Goal: Subscribe to service/newsletter

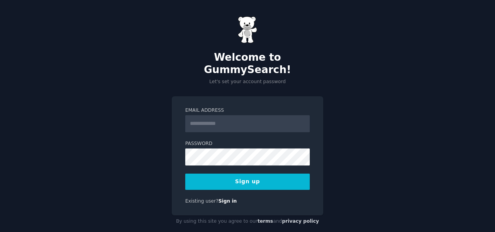
click at [214, 115] on input "Email Address" at bounding box center [247, 123] width 125 height 17
click at [215, 115] on input "Email Address" at bounding box center [247, 123] width 125 height 17
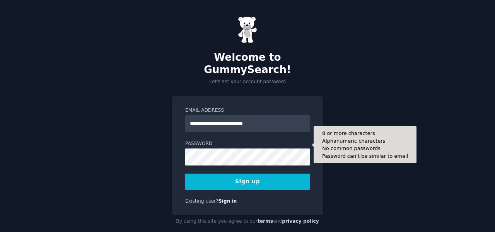
type input "**********"
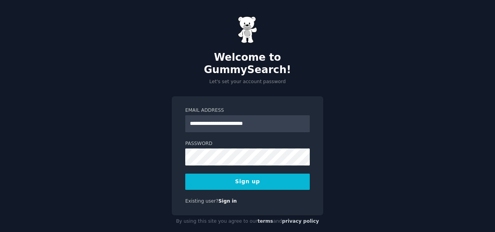
click at [199, 174] on button "Sign up" at bounding box center [247, 182] width 125 height 16
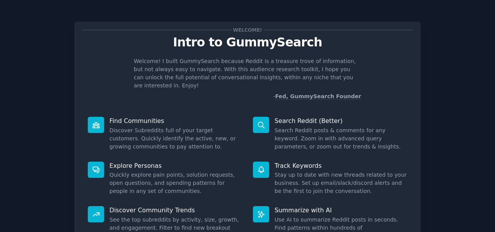
click at [39, 67] on div "Welcome! Intro to GummySearch Welcome! I built GummySearch because Reddit is a …" at bounding box center [247, 159] width 473 height 297
click at [429, 55] on div "Welcome! Intro to GummySearch Welcome! I built GummySearch because Reddit is a …" at bounding box center [247, 159] width 473 height 297
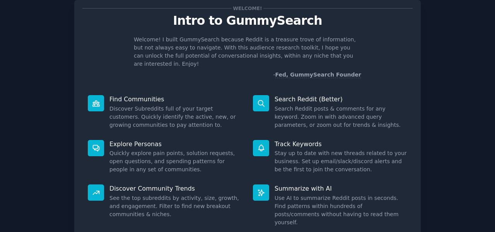
scroll to position [70, 0]
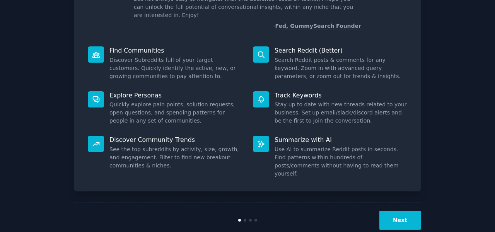
click at [396, 211] on button "Next" at bounding box center [399, 220] width 41 height 19
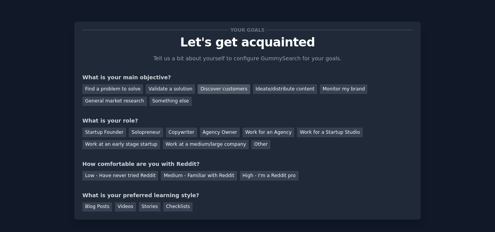
click at [220, 92] on div "Discover customers" at bounding box center [224, 89] width 52 height 10
click at [265, 92] on div "Ideate/distribute content" at bounding box center [285, 89] width 64 height 10
click at [228, 91] on div "Discover customers" at bounding box center [224, 89] width 52 height 10
click at [120, 106] on div "General market research" at bounding box center [114, 102] width 65 height 10
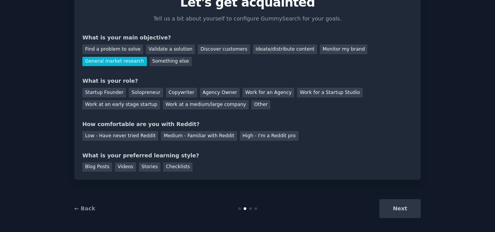
scroll to position [45, 0]
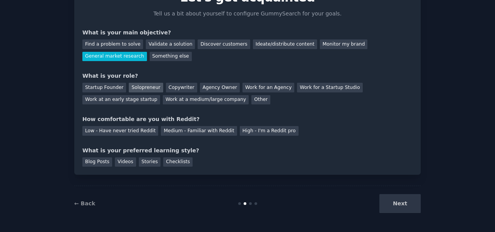
click at [152, 89] on div "Solopreneur" at bounding box center [146, 88] width 34 height 10
click at [172, 132] on div "Medium - Familiar with Reddit" at bounding box center [199, 131] width 76 height 10
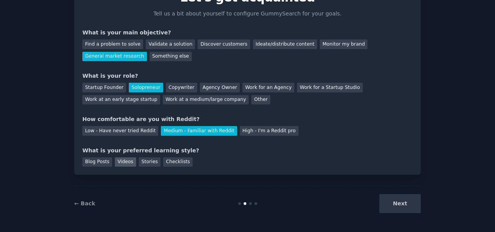
click at [123, 162] on div "Videos" at bounding box center [125, 162] width 21 height 10
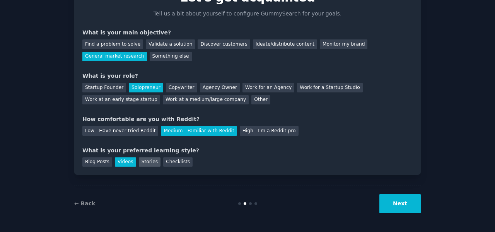
click at [148, 164] on div "Stories" at bounding box center [150, 162] width 22 height 10
click at [126, 164] on div "Videos" at bounding box center [125, 162] width 21 height 10
click at [405, 200] on button "Next" at bounding box center [399, 203] width 41 height 19
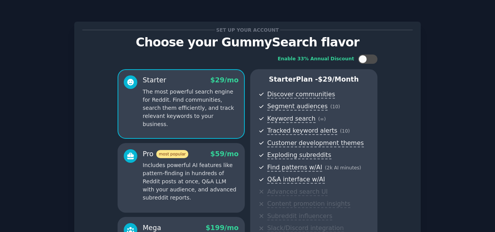
scroll to position [128, 0]
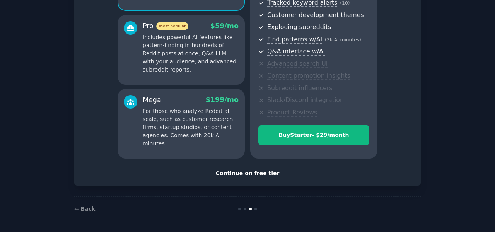
click at [244, 173] on div "Continue on free tier" at bounding box center [247, 173] width 330 height 8
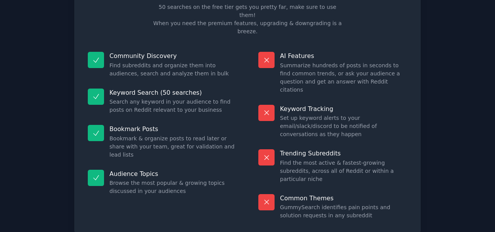
scroll to position [52, 0]
